Goal: Information Seeking & Learning: Learn about a topic

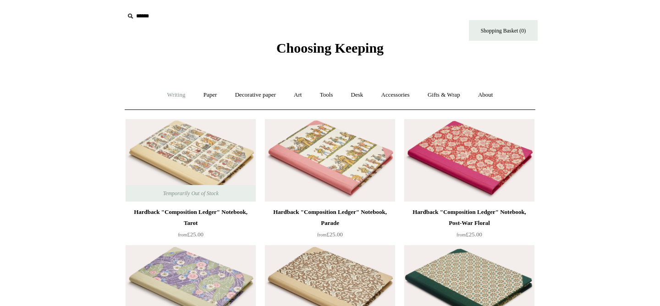
click at [175, 98] on link "Writing +" at bounding box center [176, 95] width 35 height 24
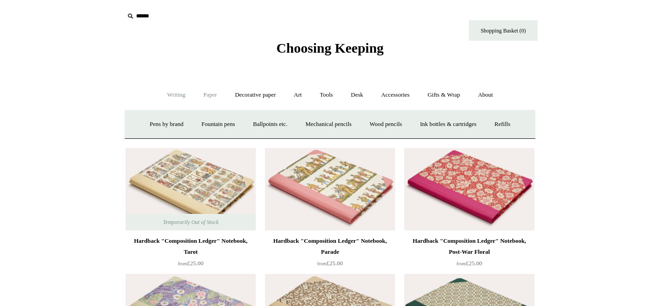
click at [206, 95] on link "Paper +" at bounding box center [210, 95] width 30 height 24
click at [198, 129] on link "Notebooks +" at bounding box center [202, 124] width 42 height 24
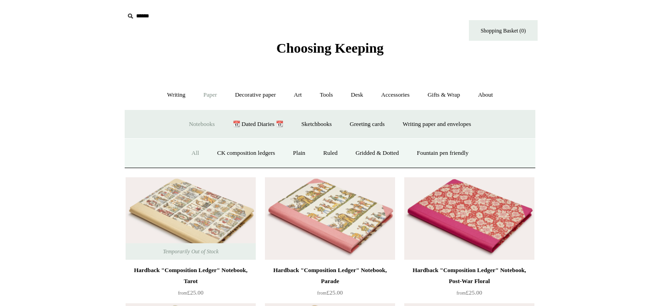
click at [187, 152] on link "All" at bounding box center [195, 153] width 24 height 24
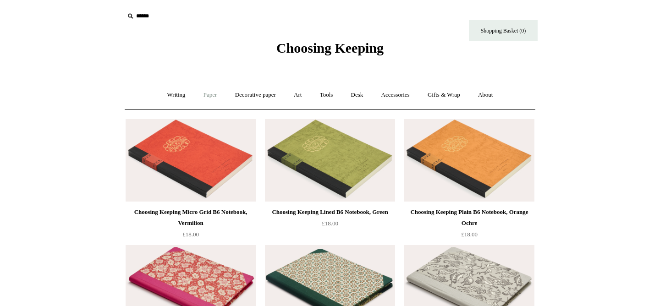
click at [204, 99] on link "Paper +" at bounding box center [210, 95] width 30 height 24
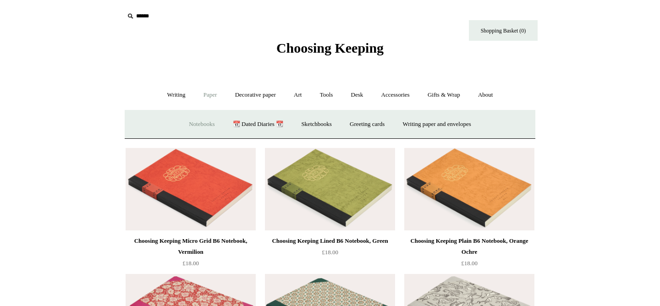
click at [200, 123] on link "Notebooks +" at bounding box center [202, 124] width 42 height 24
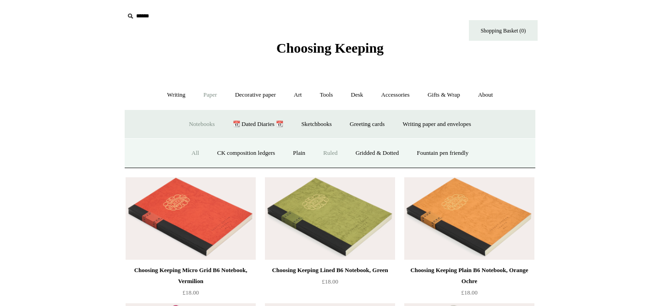
click at [328, 154] on link "Ruled" at bounding box center [330, 153] width 31 height 24
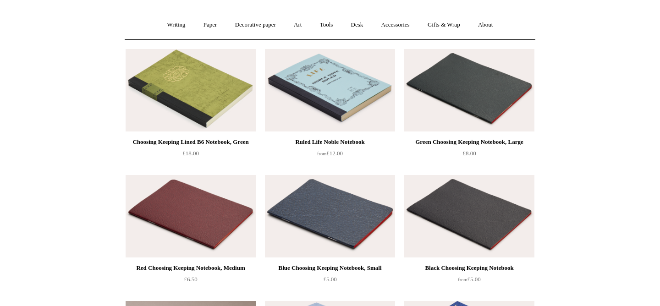
scroll to position [42, 0]
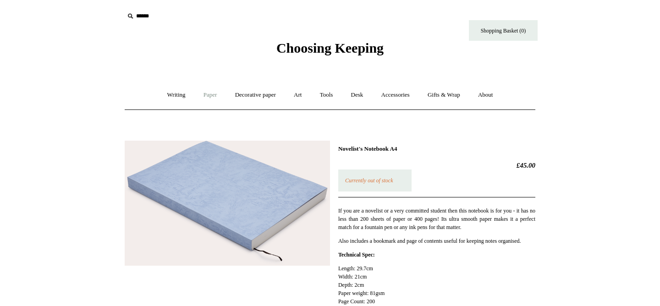
click at [208, 99] on link "Paper +" at bounding box center [210, 95] width 30 height 24
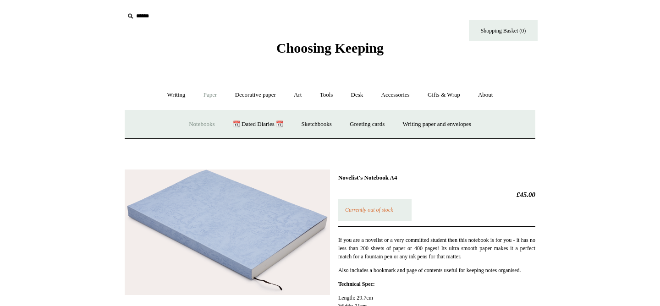
click at [198, 123] on link "Notebooks +" at bounding box center [202, 124] width 42 height 24
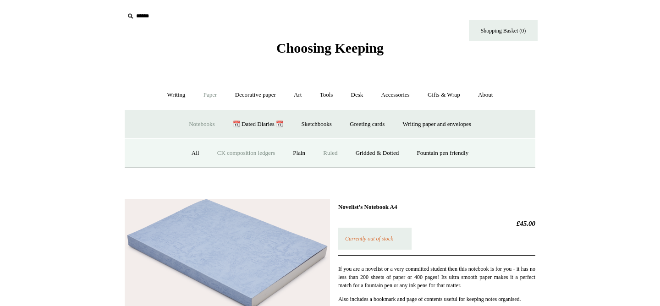
click at [225, 150] on link "CK composition ledgers" at bounding box center [246, 153] width 74 height 24
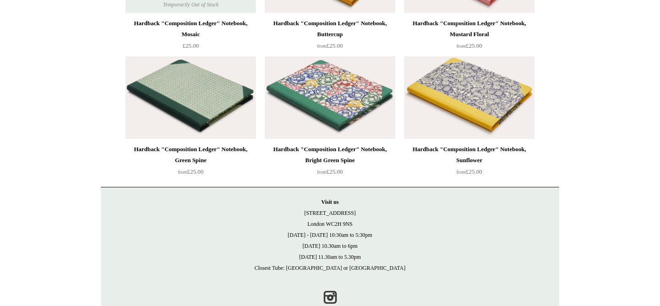
scroll to position [2590, 0]
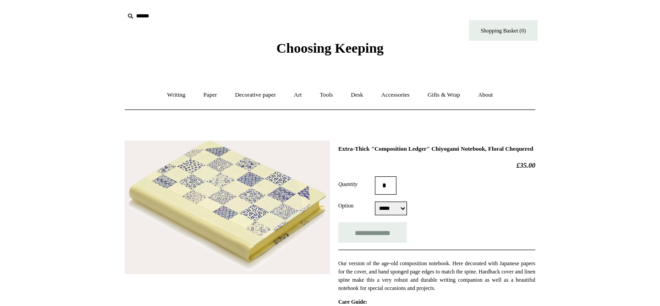
select select "*****"
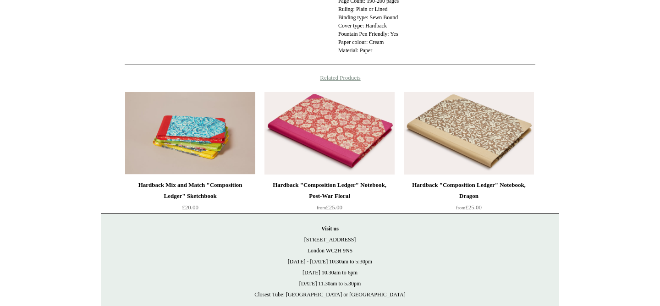
scroll to position [475, 0]
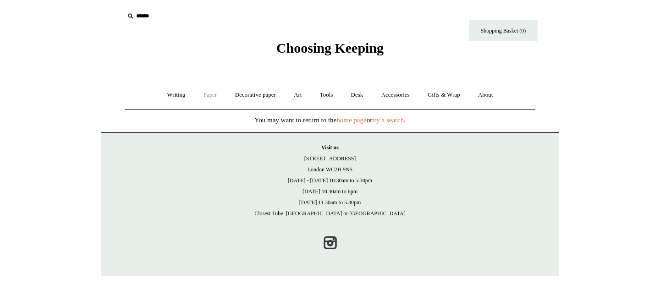
click at [205, 93] on link "Paper +" at bounding box center [210, 95] width 30 height 24
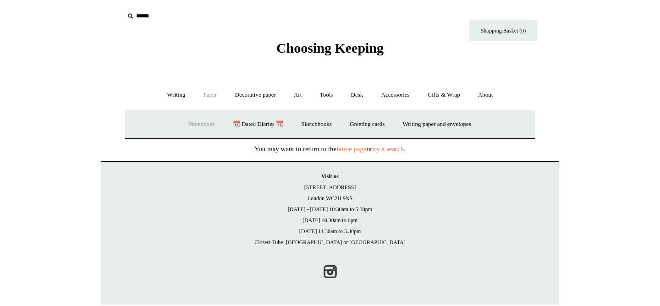
click at [203, 123] on link "Notebooks +" at bounding box center [202, 124] width 42 height 24
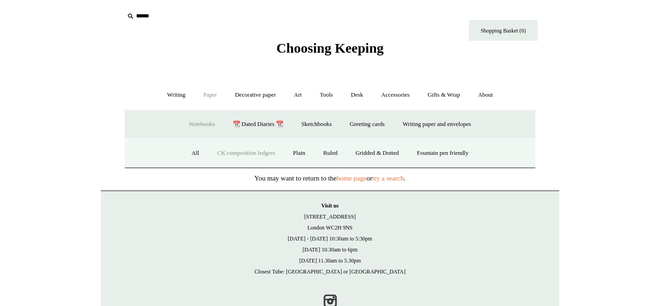
click at [226, 150] on link "CK composition ledgers" at bounding box center [246, 153] width 74 height 24
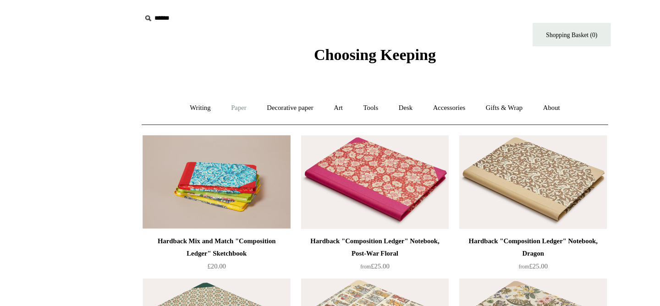
click at [203, 96] on link "Paper +" at bounding box center [210, 95] width 30 height 24
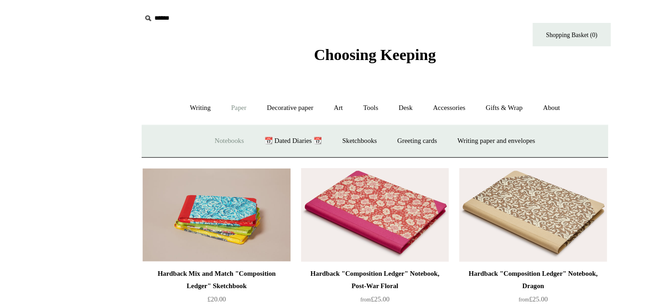
click at [196, 129] on link "Notebooks +" at bounding box center [202, 124] width 42 height 24
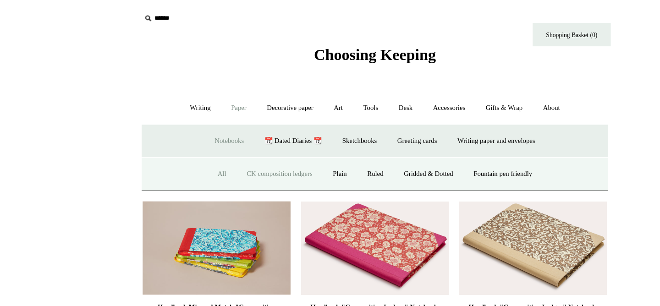
click at [188, 154] on link "All" at bounding box center [195, 153] width 24 height 24
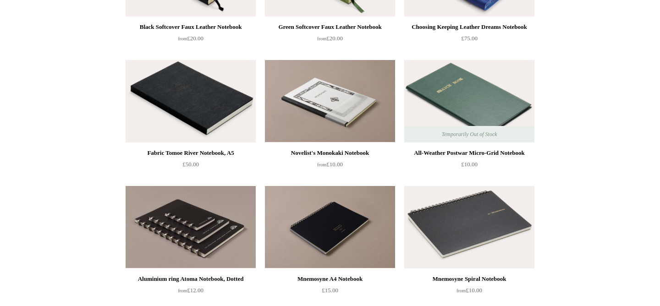
scroll to position [2202, 0]
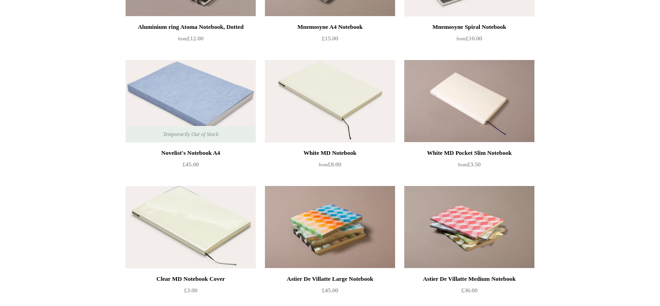
click at [198, 94] on img at bounding box center [191, 101] width 130 height 82
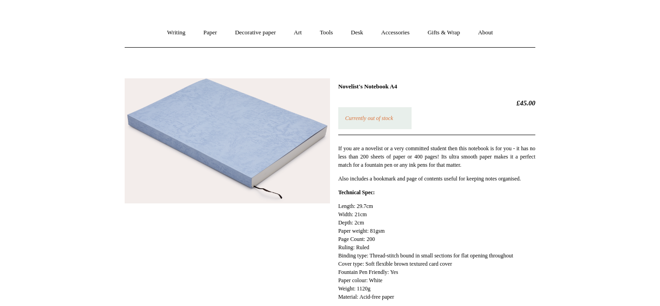
scroll to position [62, 0]
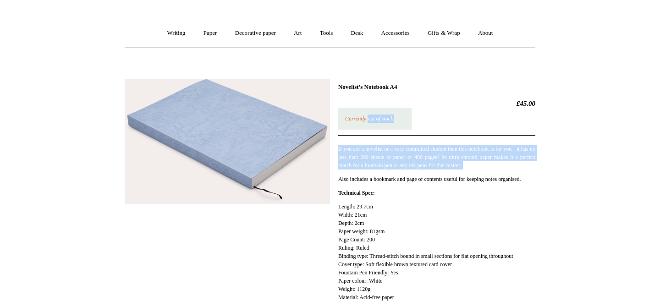
drag, startPoint x: 370, startPoint y: 118, endPoint x: 439, endPoint y: 189, distance: 98.5
click at [438, 187] on div "Novelist's Notebook A4 £45.00 Currently out of stock If you are a novelist or a…" at bounding box center [436, 195] width 197 height 224
click at [439, 183] on p "Also includes a bookmark and page of contents useful for keeping notes organise…" at bounding box center [436, 179] width 197 height 8
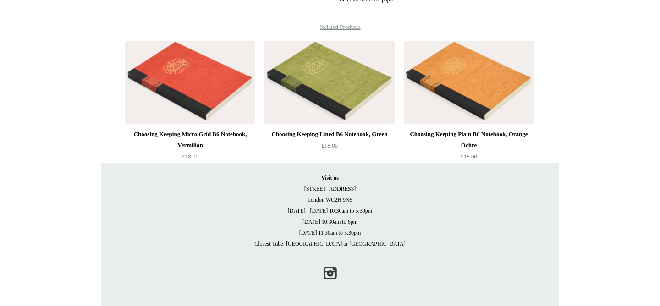
scroll to position [368, 0]
click at [329, 274] on link "Instagram" at bounding box center [330, 273] width 20 height 20
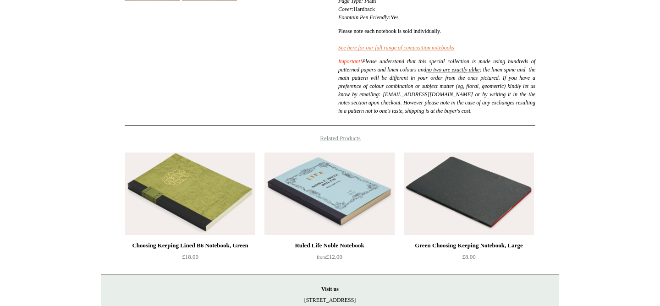
scroll to position [271, 0]
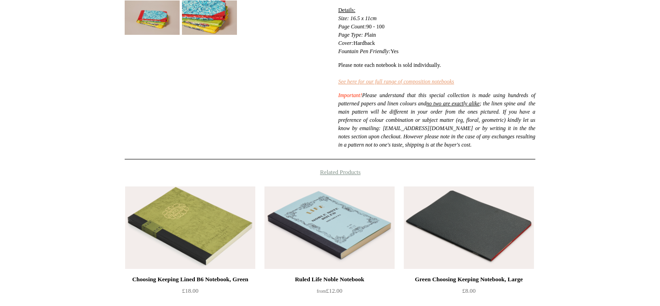
click at [382, 79] on em "See here for our full range of composition notebooks" at bounding box center [396, 81] width 116 height 6
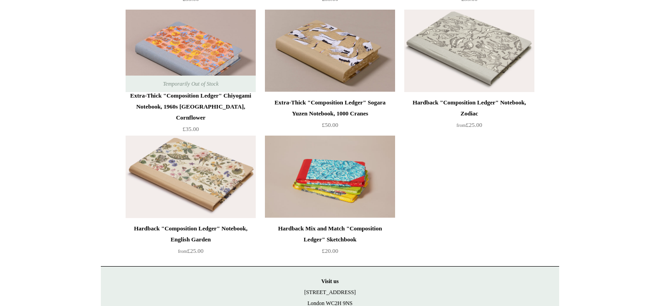
scroll to position [489, 0]
